Goal: Find specific page/section: Find specific page/section

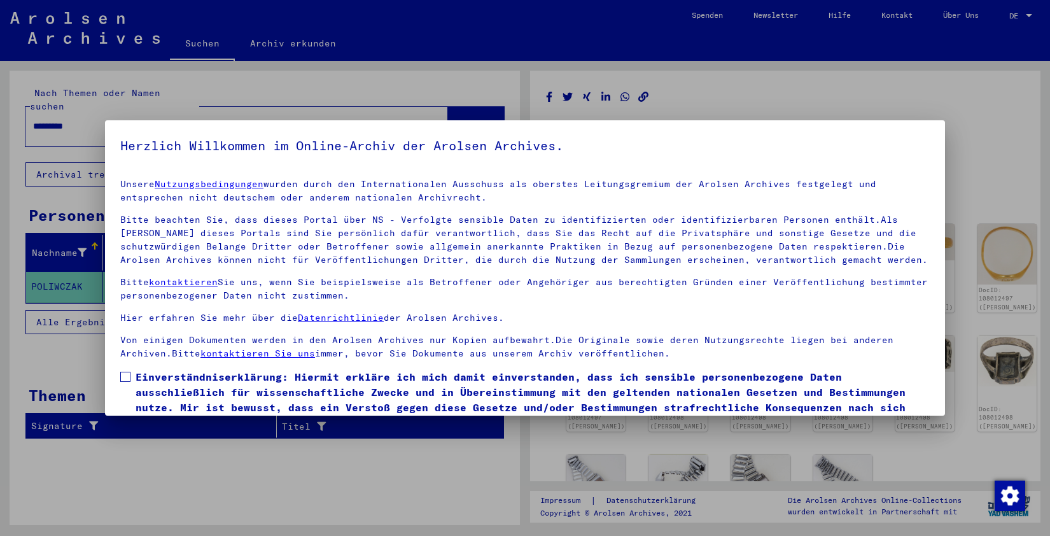
click at [125, 375] on span at bounding box center [125, 377] width 10 height 10
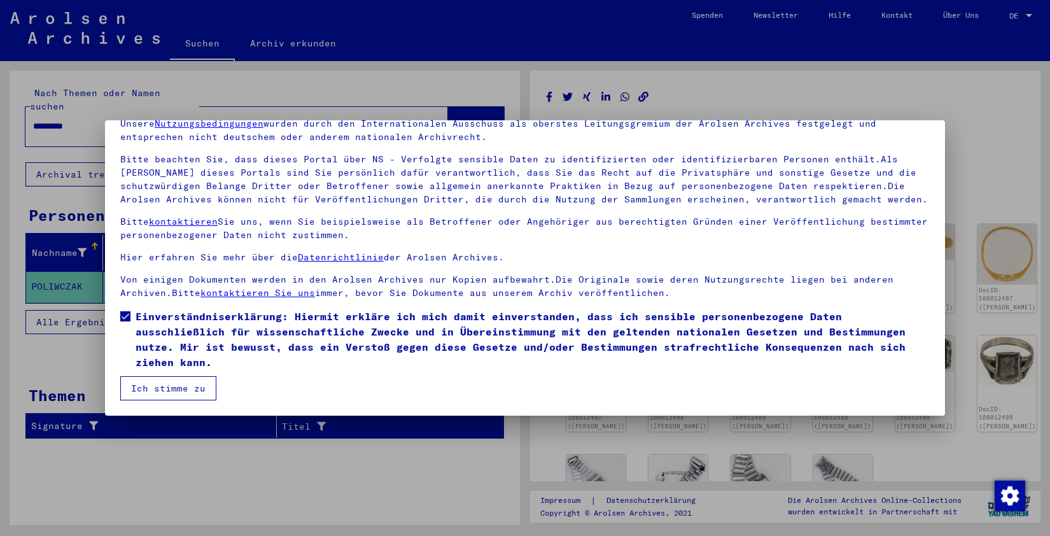
click at [143, 386] on button "Ich stimme zu" at bounding box center [168, 388] width 96 height 24
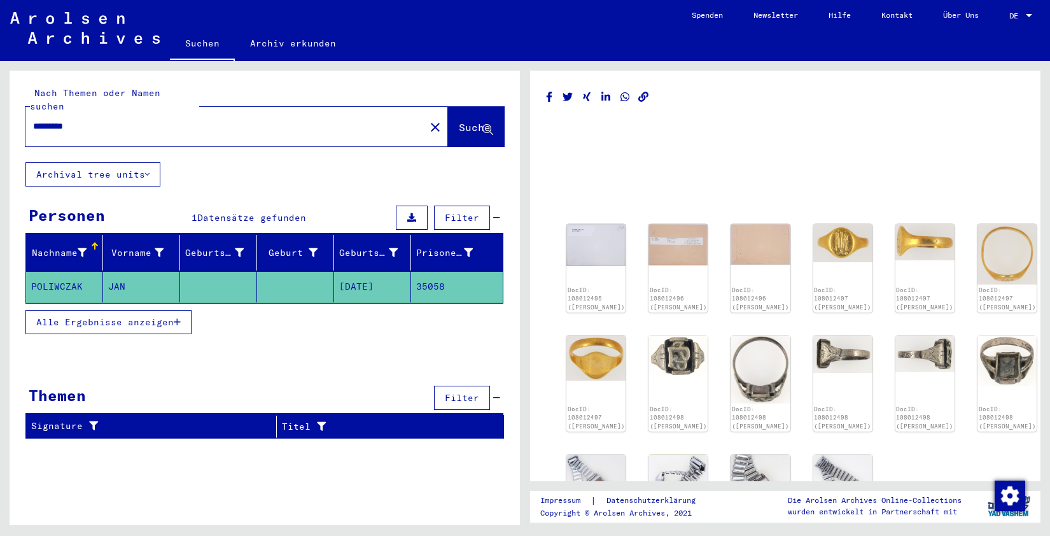
click at [195, 43] on link "Suchen" at bounding box center [202, 44] width 65 height 33
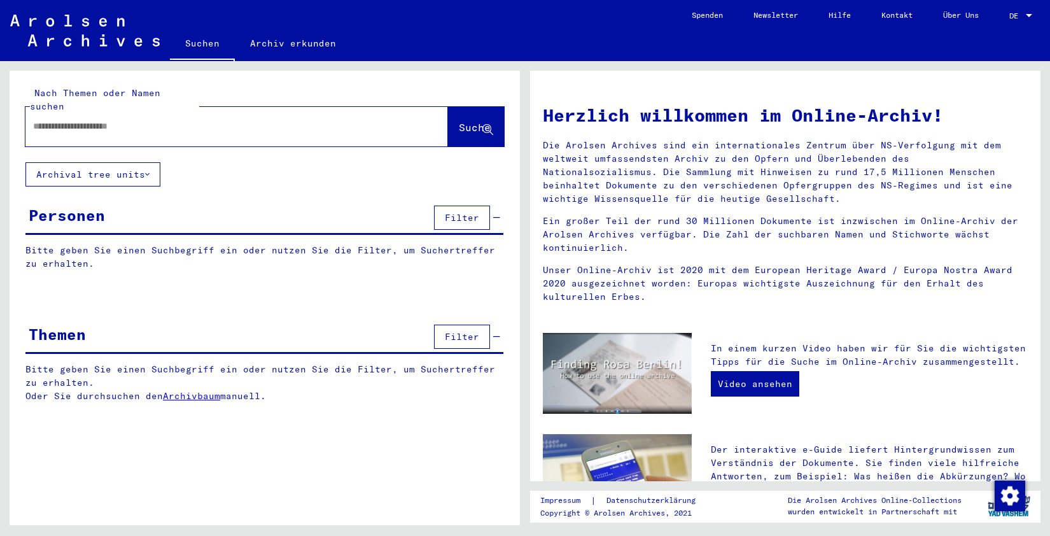
scroll to position [365, 0]
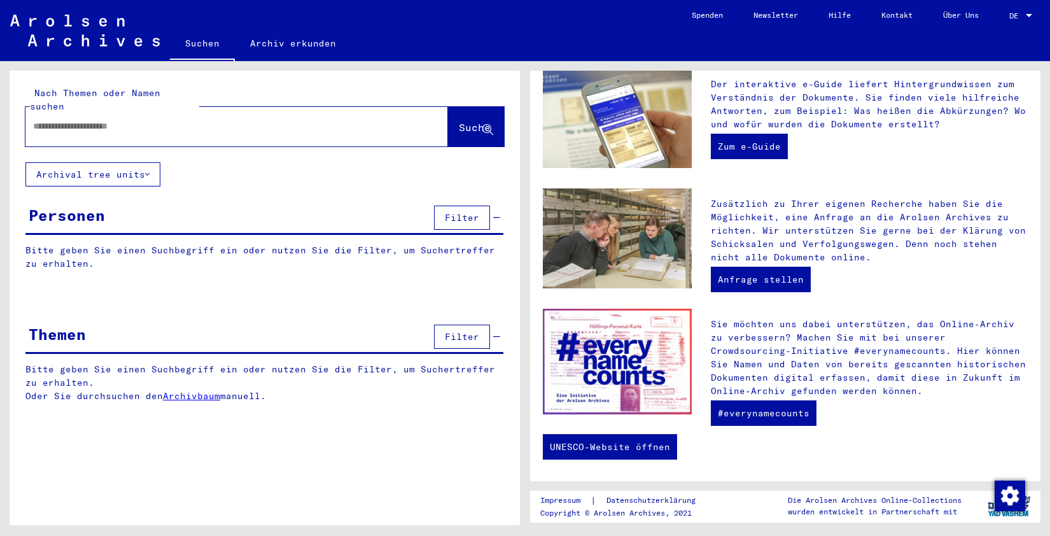
click at [852, 413] on div "Sie möchten uns dabei unterstützen, das Online-Archiv zu verbessern? Machen Sie…" at bounding box center [869, 364] width 336 height 111
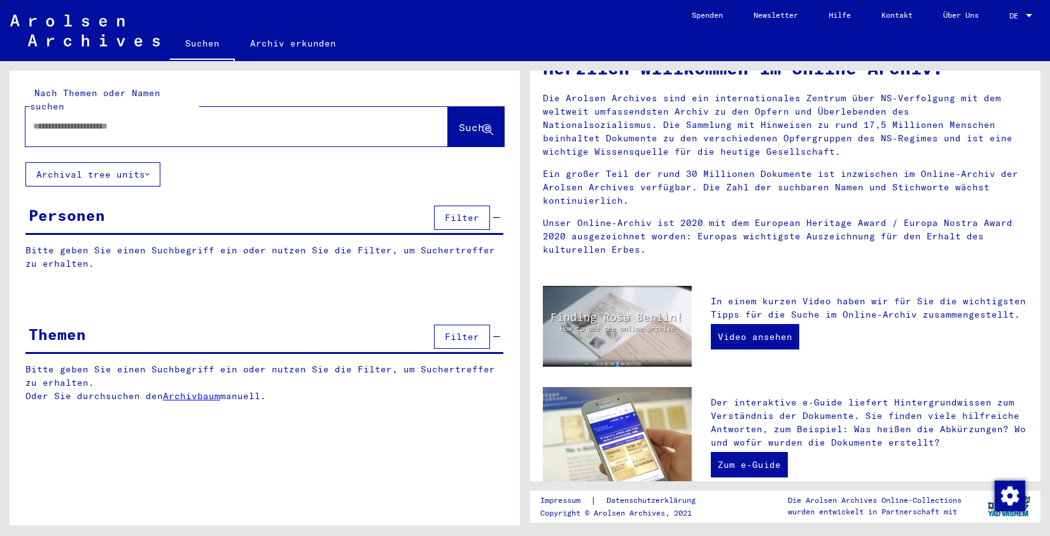
scroll to position [0, 0]
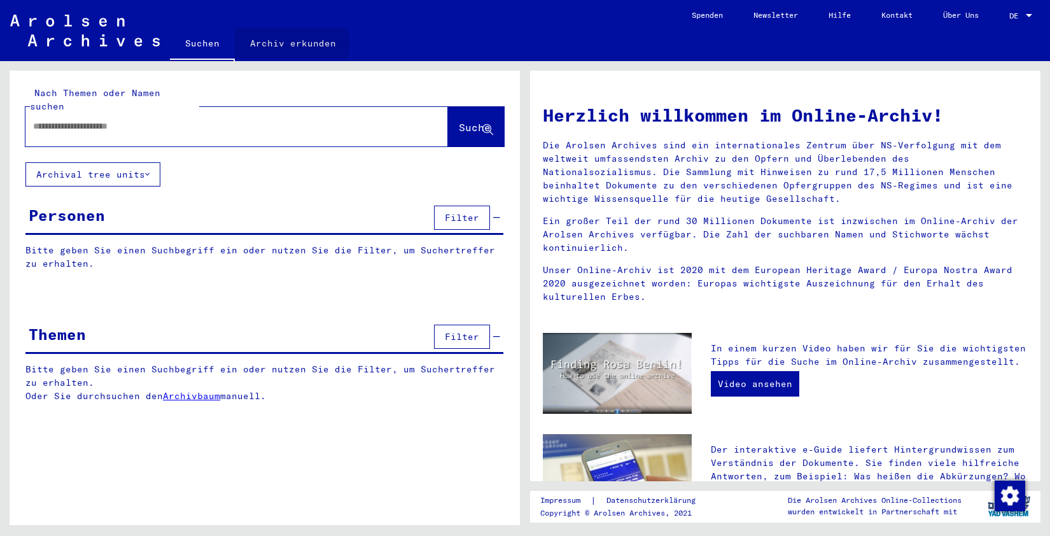
click at [264, 43] on link "Archiv erkunden" at bounding box center [293, 43] width 116 height 31
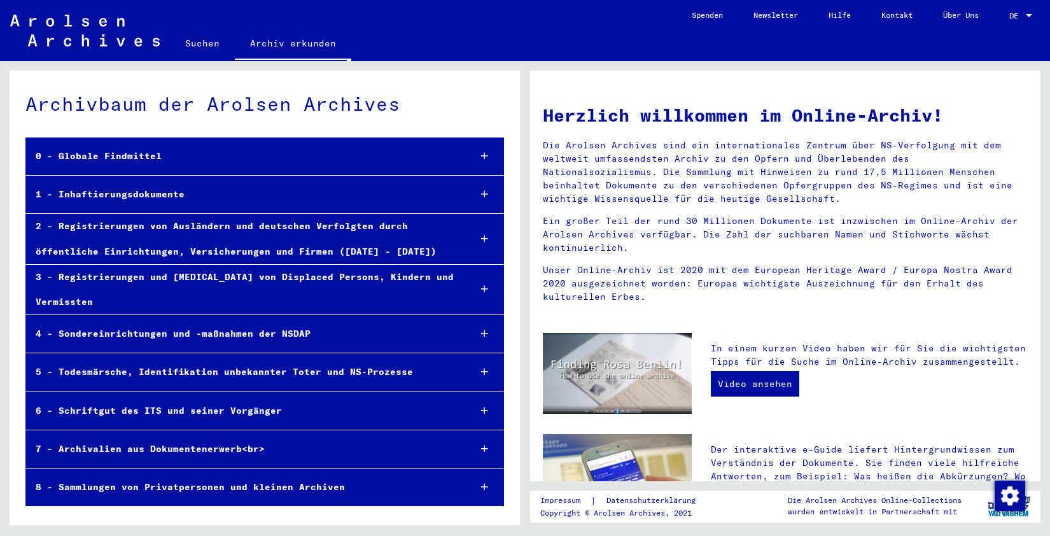
click at [114, 193] on div "1 - Inhaftierungsdokumente" at bounding box center [242, 194] width 433 height 25
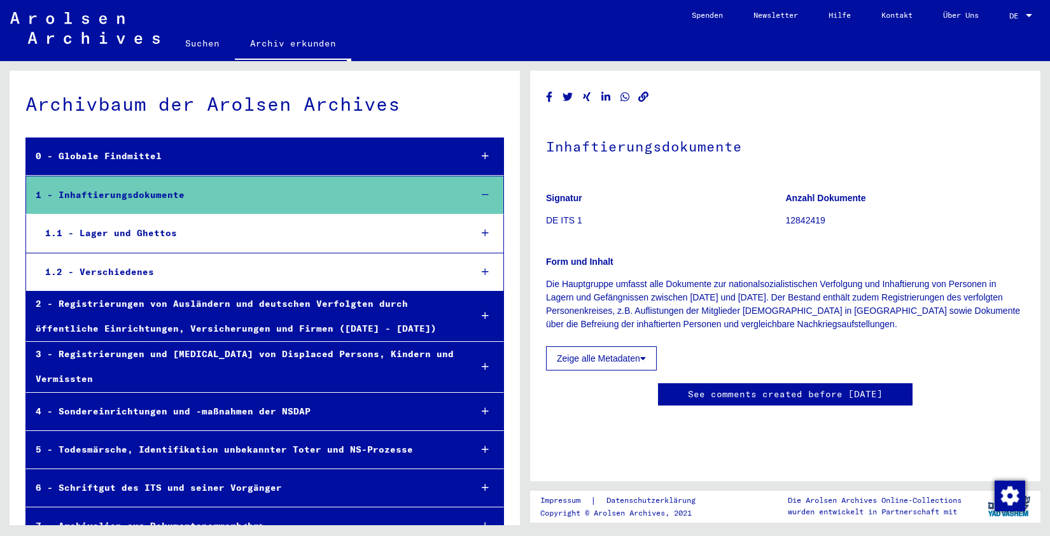
click at [99, 276] on div "1.2 - Verschiedenes" at bounding box center [248, 272] width 424 height 25
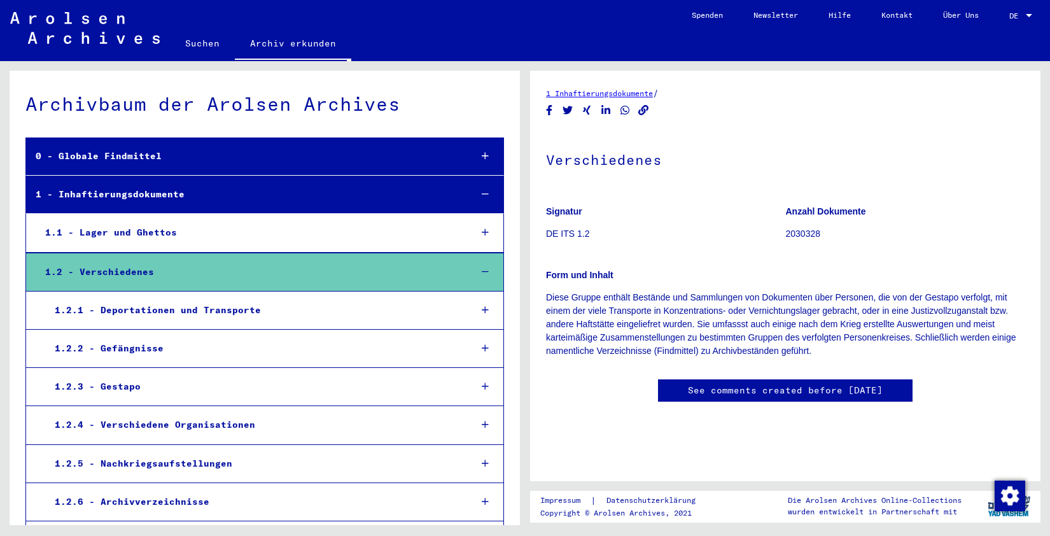
scroll to position [127, 0]
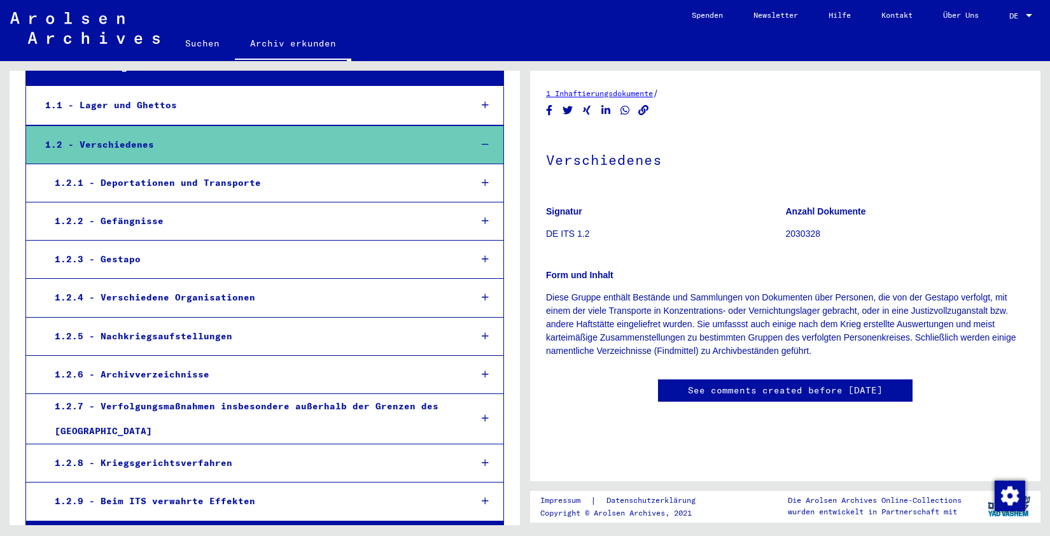
click at [121, 500] on div "1.2.9 - Beim ITS verwahrte Effekten" at bounding box center [252, 501] width 415 height 25
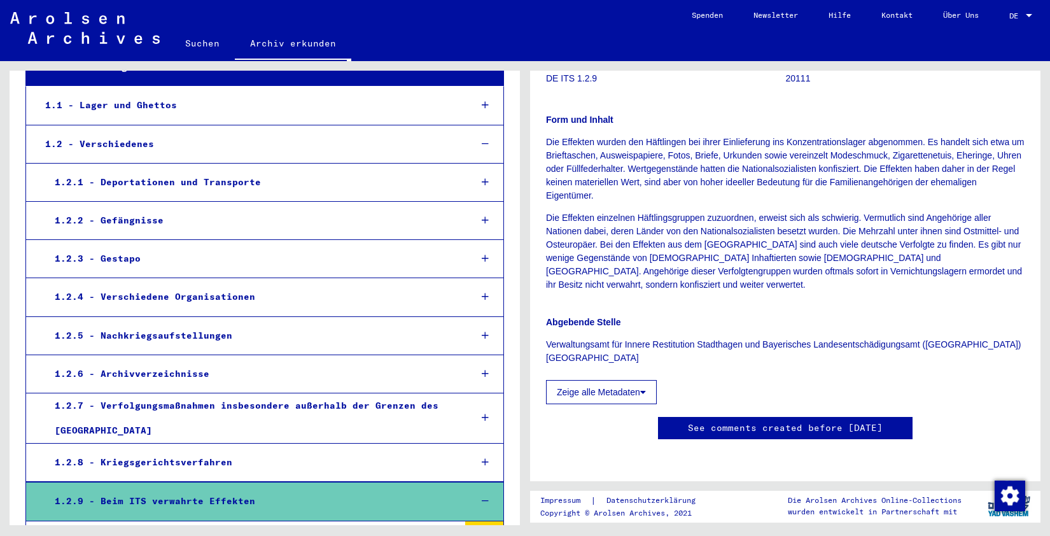
scroll to position [318, 0]
click at [138, 503] on div "1.2.9 - Beim ITS verwahrte Effekten" at bounding box center [252, 501] width 415 height 25
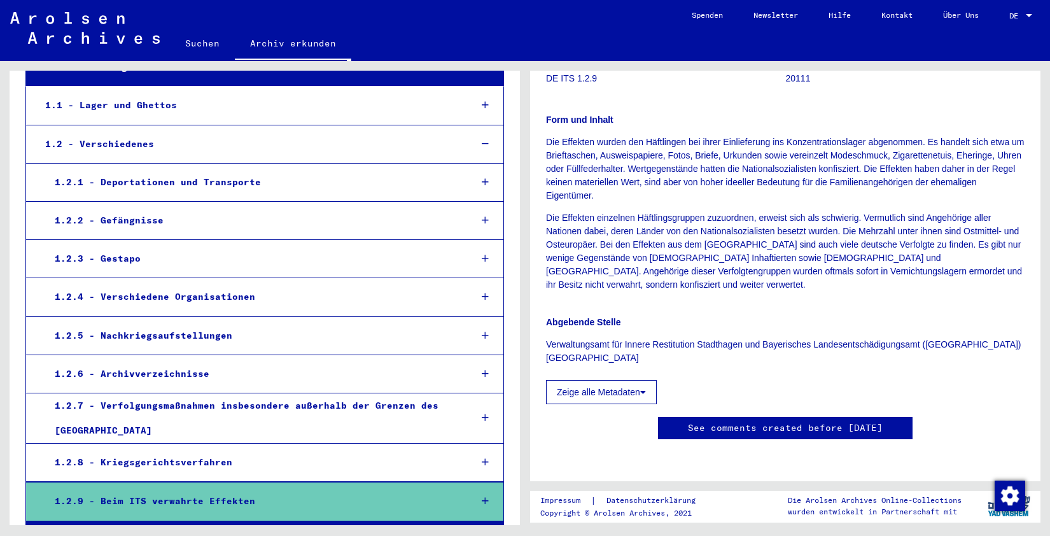
click at [138, 503] on div "1.2.9 - Beim ITS verwahrte Effekten" at bounding box center [252, 501] width 415 height 25
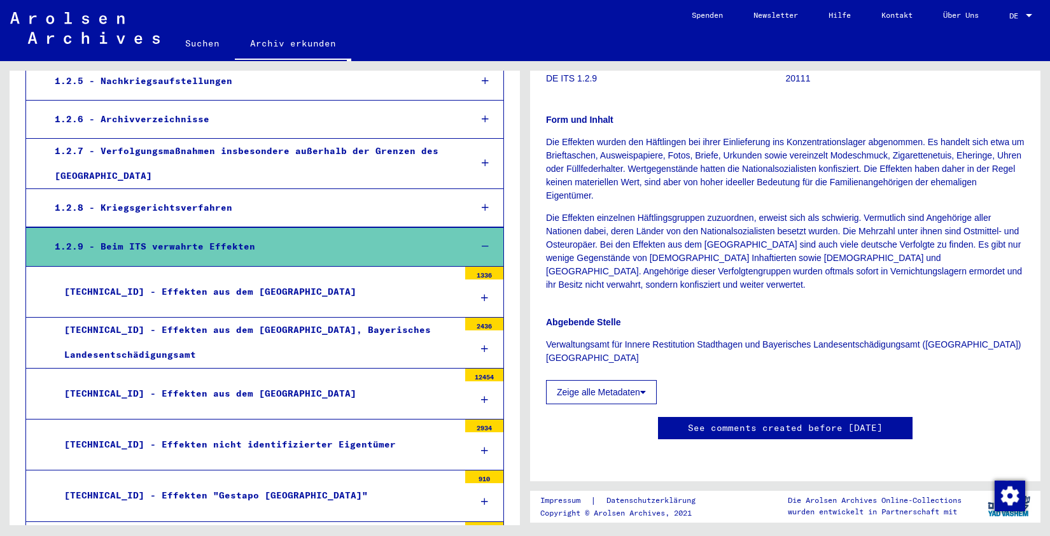
scroll to position [445, 0]
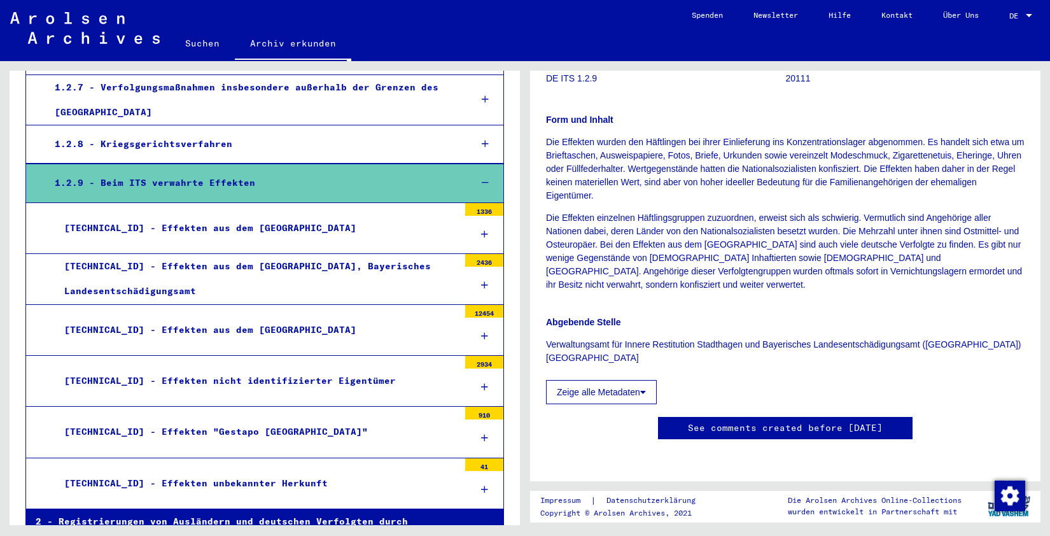
click at [143, 332] on div "[TECHNICAL_ID] - Effekten aus dem [GEOGRAPHIC_DATA]" at bounding box center [257, 330] width 404 height 25
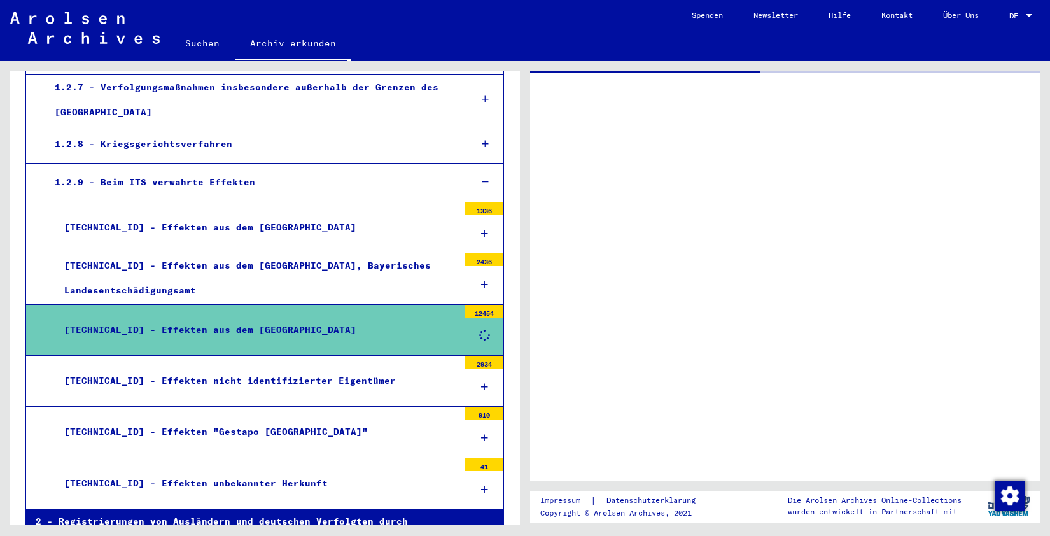
click at [143, 332] on div "[TECHNICAL_ID] - Effekten aus dem [GEOGRAPHIC_DATA]" at bounding box center [257, 330] width 404 height 25
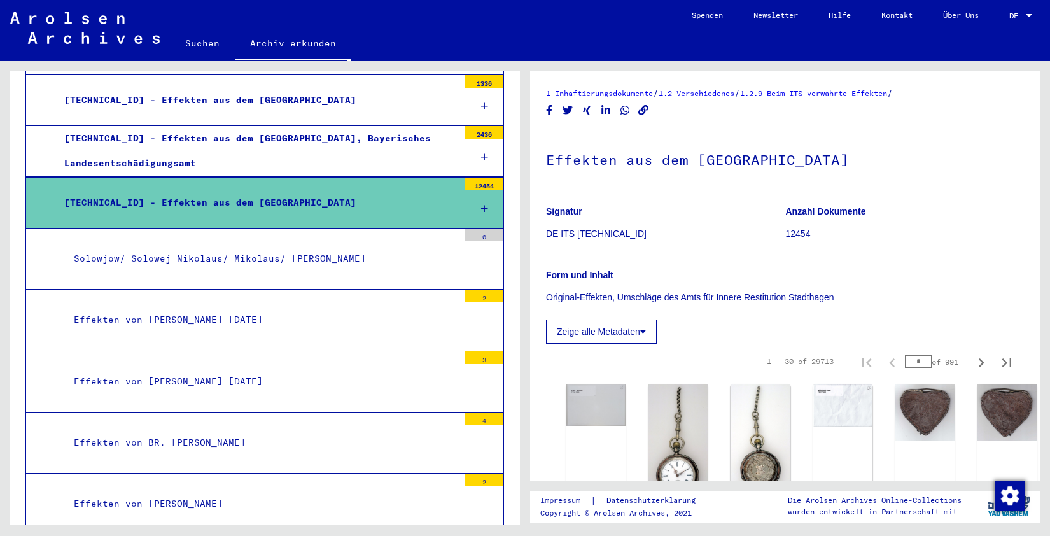
scroll to position [509, 0]
